Goal: Information Seeking & Learning: Compare options

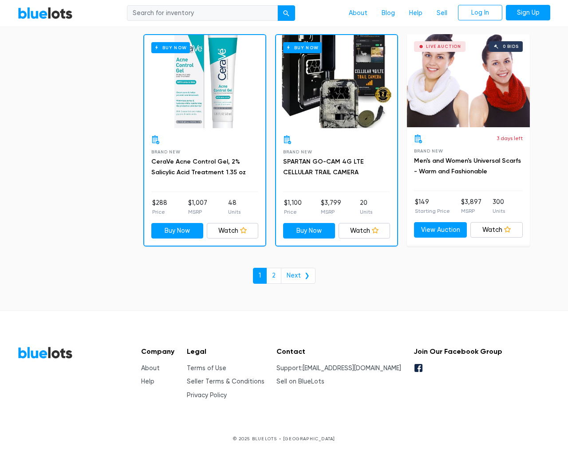
scroll to position [3787, 0]
type input "the"
type input "[EMAIL_ADDRESS][DOMAIN_NAME]"
type input "e"
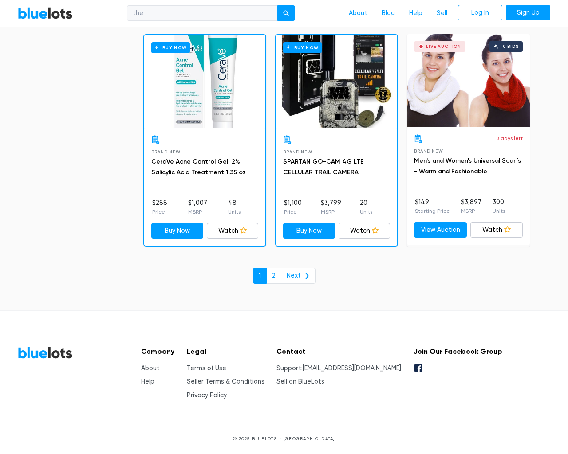
checkbox New"] "false"
checkbox Pulls"] "false"
checkbox input "false"
checkbox Accessories"] "false"
checkbox input "false"
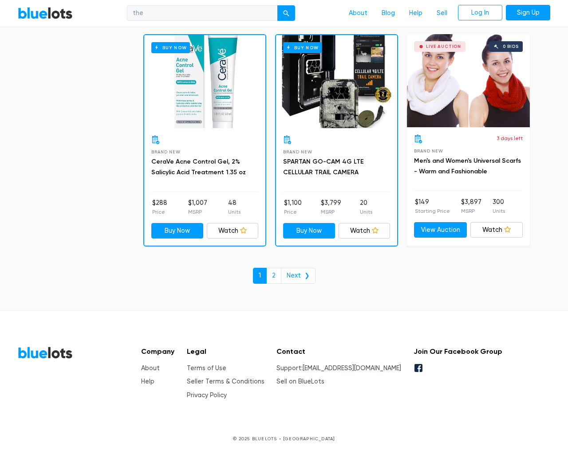
checkbox Merchandise"] "false"
checkbox Beauty"] "false"
checkbox Garden"] "false"
checkbox input "false"
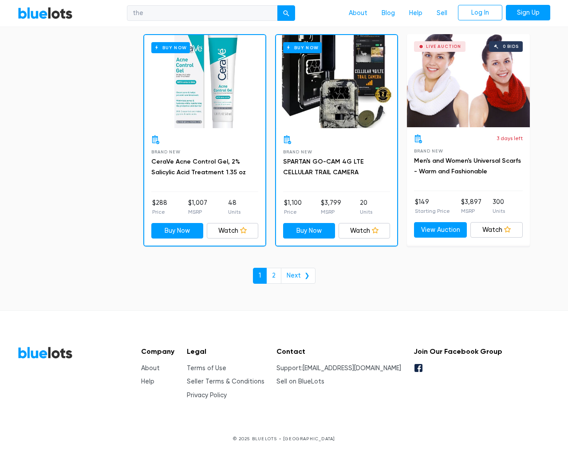
type input "e"
select select "10000"
select select "50000"
select select "highest_price"
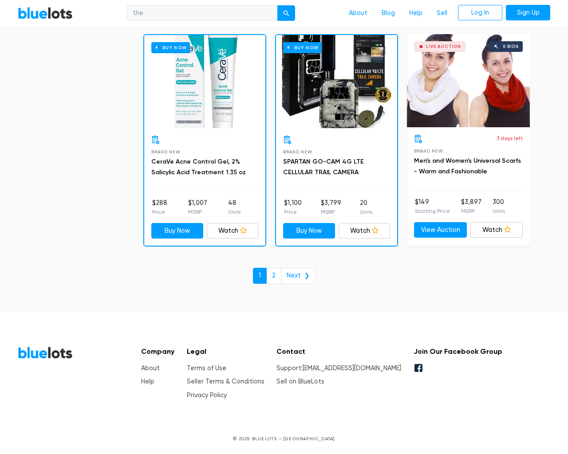
scroll to position [86, 0]
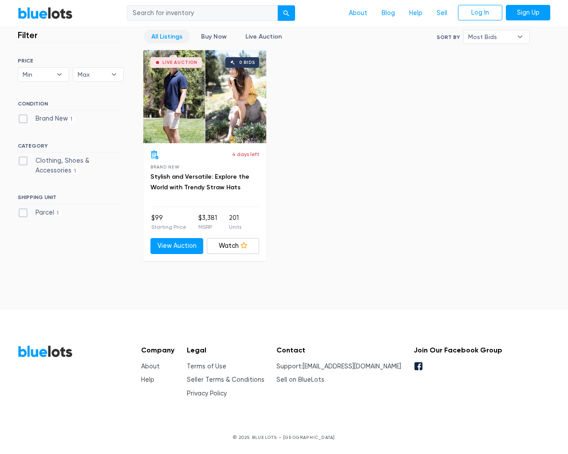
scroll to position [246, 0]
type input "the"
type input "[EMAIL_ADDRESS][DOMAIN_NAME]"
type input "e"
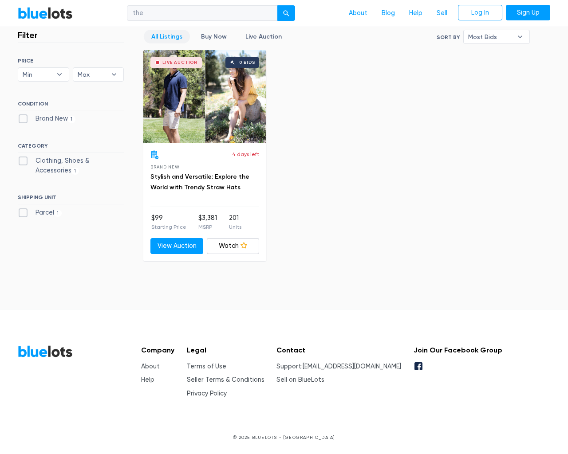
type input "e"
checkbox New"] "false"
type input "e"
checkbox Accessories"] "false"
checkbox input "false"
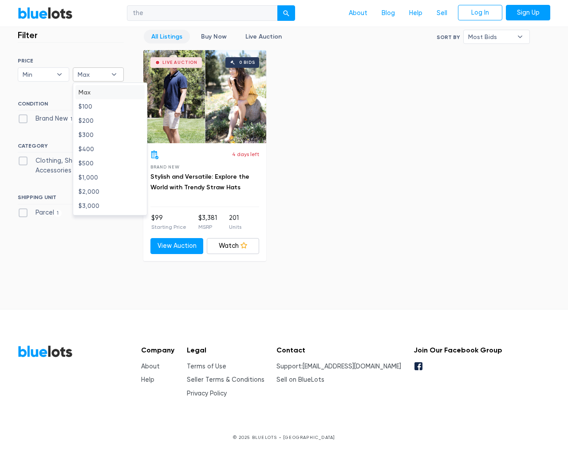
type input "e"
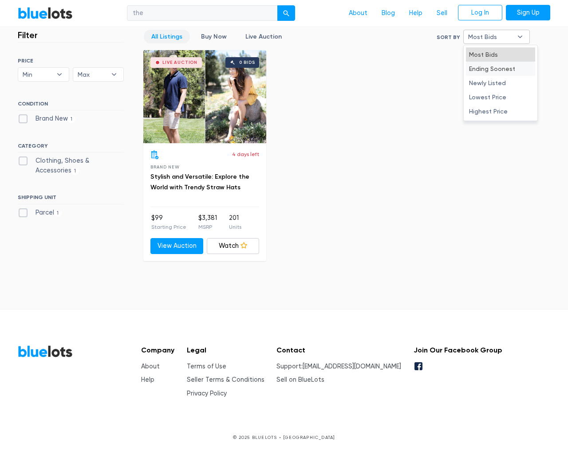
type input "e"
select select "10000"
select select "50000"
select select "ending_soonest"
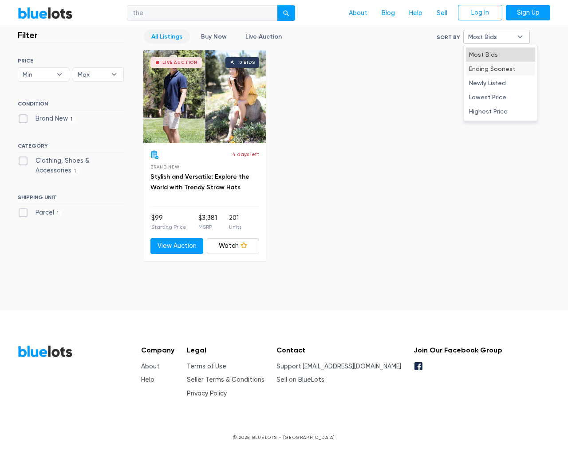
select select "50000"
select select "highest_price"
select select "300000"
select select "highest_price"
